Goal: Find specific page/section: Find specific page/section

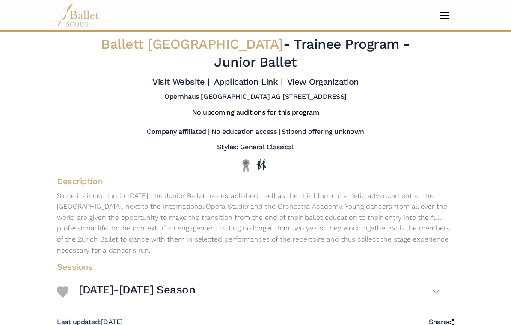
click at [441, 17] on button "Toggle navigation" at bounding box center [444, 15] width 20 height 8
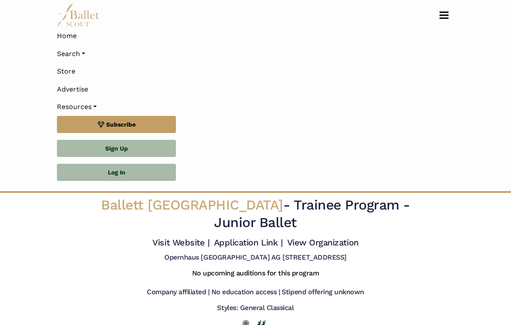
click at [83, 51] on link "Search" at bounding box center [255, 54] width 397 height 18
click at [80, 36] on link "Home" at bounding box center [255, 36] width 397 height 18
click at [194, 253] on h5 "Opernhaus Zürich AG Sechseläutenplatz 1 CH-8008 Zurich" at bounding box center [255, 257] width 182 height 9
